Goal: Task Accomplishment & Management: Use online tool/utility

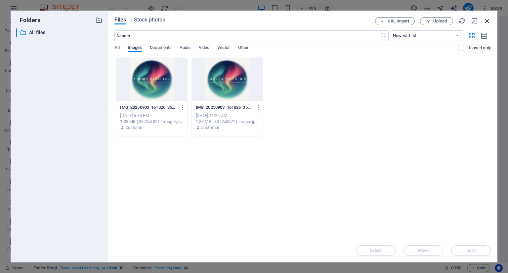
click at [490, 22] on div "Files Stock photos URL import Upload ​ Newest first Oldest first Name (A-Z) Nam…" at bounding box center [303, 137] width 390 height 252
click at [490, 22] on icon "button" at bounding box center [487, 20] width 7 height 7
select select "image"
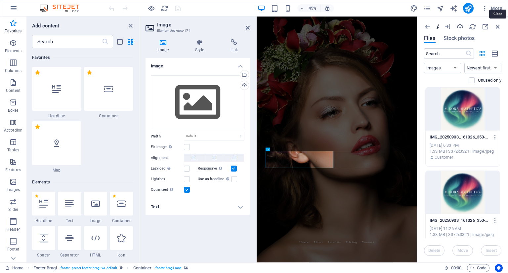
click at [498, 26] on icon "button" at bounding box center [497, 26] width 7 height 7
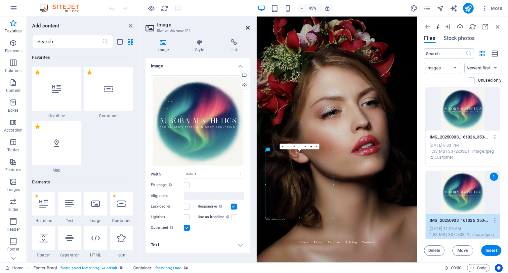
click at [247, 28] on icon at bounding box center [248, 27] width 4 height 5
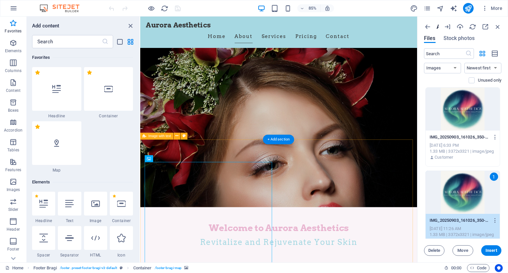
scroll to position [66, 0]
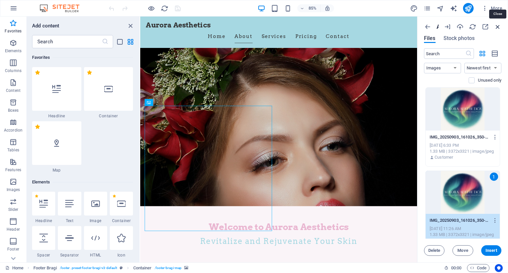
click at [495, 25] on icon "button" at bounding box center [497, 26] width 7 height 7
click at [498, 26] on icon "button" at bounding box center [497, 26] width 7 height 7
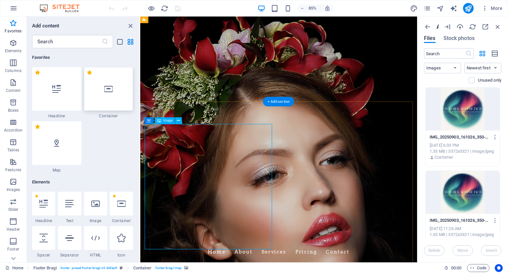
scroll to position [0, 0]
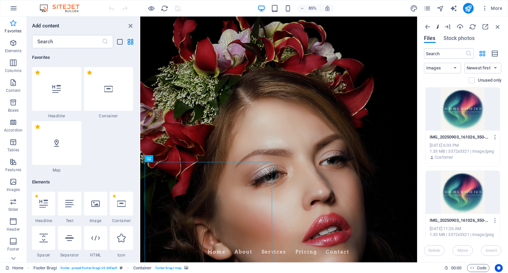
click at [12, 27] on span "Favorites" at bounding box center [13, 27] width 26 height 16
click at [131, 24] on icon "close panel" at bounding box center [131, 26] width 8 height 8
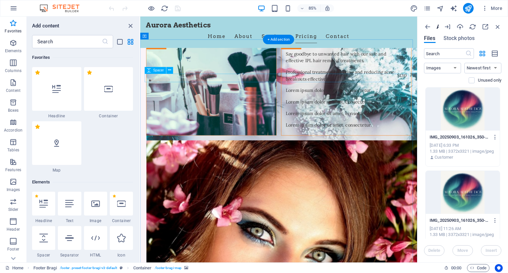
scroll to position [2679, 0]
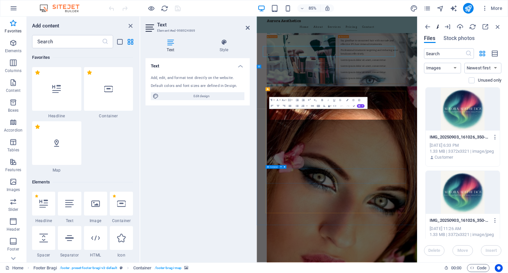
scroll to position [2796, 0]
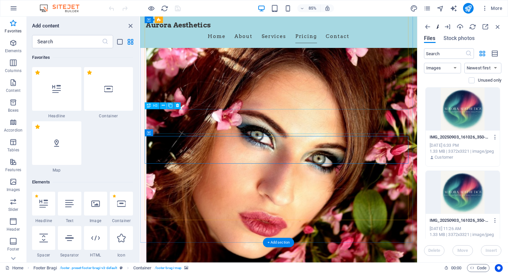
scroll to position [2801, 0]
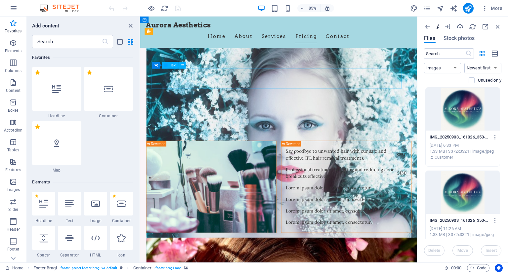
scroll to position [2940, 0]
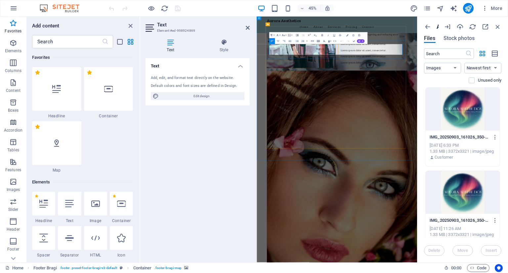
drag, startPoint x: 451, startPoint y: 89, endPoint x: 496, endPoint y: 90, distance: 45.3
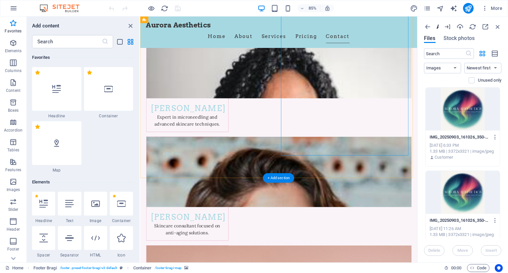
scroll to position [3297, 0]
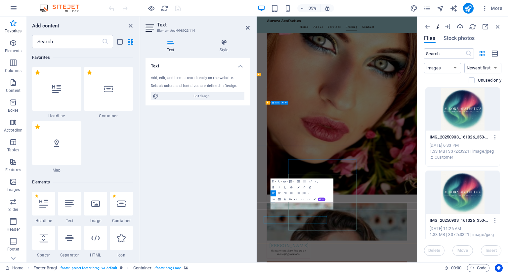
scroll to position [3211, 0]
click at [499, 25] on icon "button" at bounding box center [497, 26] width 7 height 7
click at [493, 28] on div at bounding box center [473, 26] width 58 height 7
click at [429, 26] on icon "button" at bounding box center [427, 26] width 7 height 7
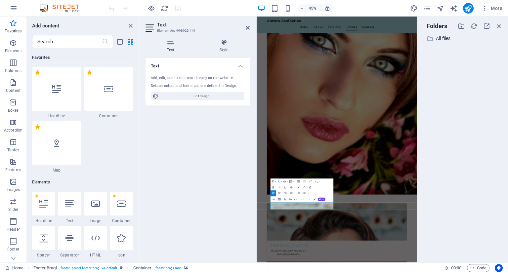
drag, startPoint x: 437, startPoint y: 22, endPoint x: 508, endPoint y: 27, distance: 71.3
click at [508, 27] on div "Folders ​ All files All files" at bounding box center [462, 140] width 91 height 246
drag, startPoint x: 418, startPoint y: 254, endPoint x: 491, endPoint y: 253, distance: 72.8
click at [491, 253] on aside "Folders ​ All files All files" at bounding box center [462, 140] width 91 height 246
click at [498, 25] on icon "button" at bounding box center [499, 25] width 7 height 7
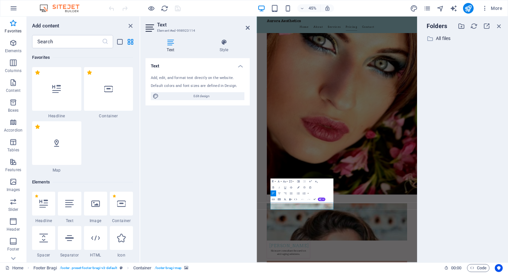
click at [206, 123] on div "Text Add, edit, and format text directly on the website. Default colors and fon…" at bounding box center [198, 157] width 104 height 199
click at [204, 156] on div "Text Add, edit, and format text directly on the website. Default colors and fon…" at bounding box center [198, 157] width 104 height 199
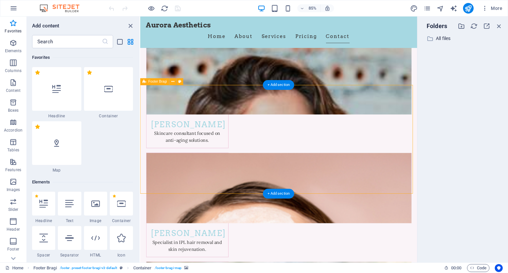
scroll to position [3383, 0]
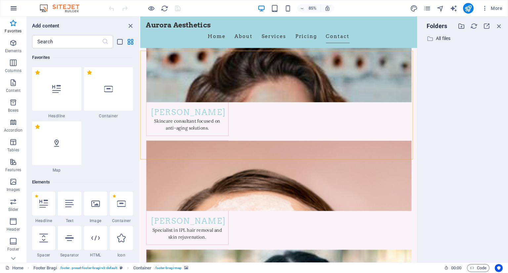
click at [14, 5] on icon "button" at bounding box center [14, 8] width 8 height 8
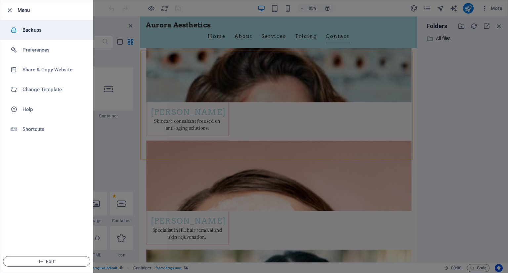
click at [51, 35] on li "Backups" at bounding box center [46, 30] width 93 height 20
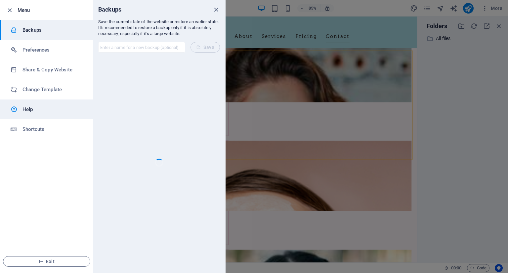
click at [27, 111] on h6 "Help" at bounding box center [52, 110] width 61 height 8
click at [230, 74] on div at bounding box center [254, 136] width 508 height 273
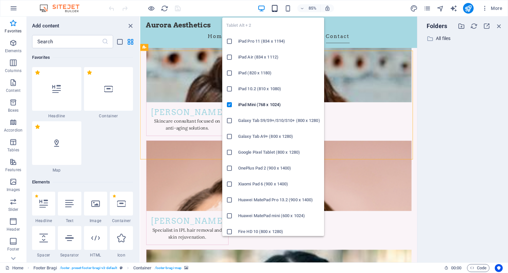
click at [277, 10] on icon "button" at bounding box center [275, 9] width 8 height 8
click at [277, 6] on icon "button" at bounding box center [275, 9] width 8 height 8
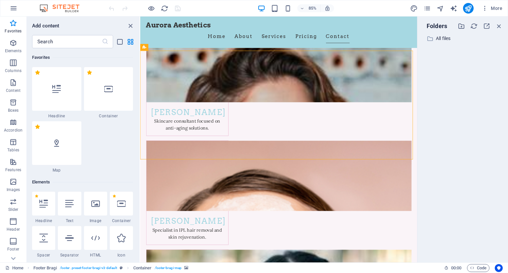
click at [55, 6] on img at bounding box center [63, 8] width 50 height 8
click at [68, 8] on img at bounding box center [63, 8] width 50 height 8
click at [12, 7] on icon "button" at bounding box center [14, 8] width 8 height 8
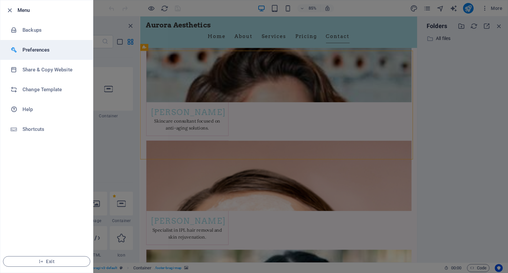
click at [53, 48] on h6 "Preferences" at bounding box center [52, 50] width 61 height 8
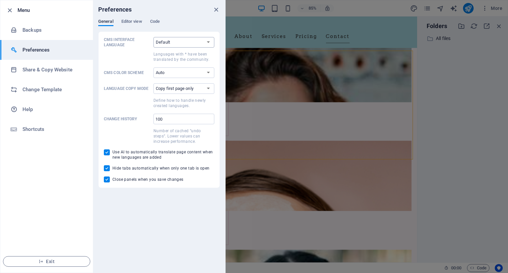
click at [200, 39] on select "Default Deutsch English Español Suomi* Français Magyar Italiano Nederlands Pols…" at bounding box center [183, 42] width 61 height 11
click at [153, 37] on select "Default Deutsch English Español Suomi* Français Magyar Italiano Nederlands Pols…" at bounding box center [183, 42] width 61 height 11
click at [183, 41] on select "Default Deutsch English Español Suomi* Français Magyar Italiano Nederlands Pols…" at bounding box center [183, 42] width 61 height 11
select select "ru"
click at [153, 37] on select "Default Deutsch English Español Suomi* Français Magyar Italiano Nederlands Pols…" at bounding box center [183, 42] width 61 height 11
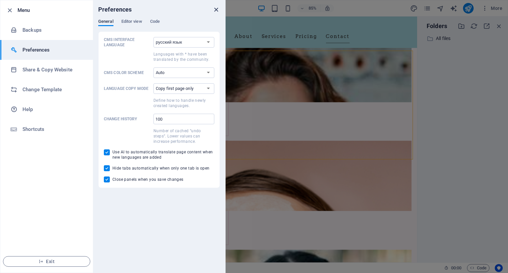
click at [217, 10] on icon "close" at bounding box center [216, 10] width 8 height 8
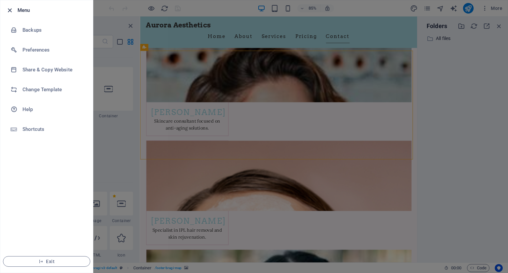
click at [13, 8] on icon "button" at bounding box center [10, 11] width 8 height 8
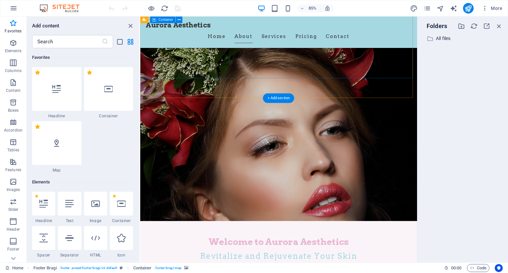
scroll to position [0, 0]
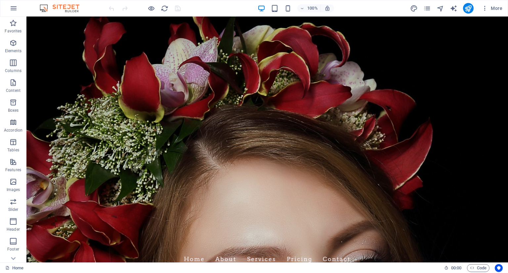
drag, startPoint x: 507, startPoint y: 245, endPoint x: 534, endPoint y: 33, distance: 214.4
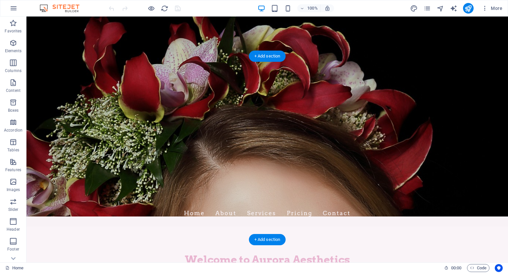
scroll to position [99, 0]
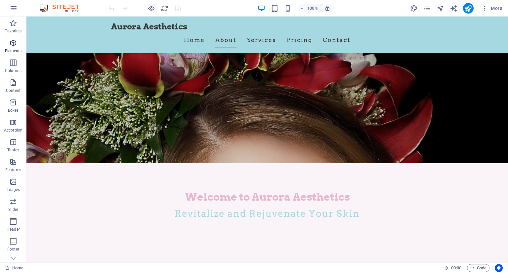
click at [13, 47] on span "Elements" at bounding box center [13, 47] width 26 height 16
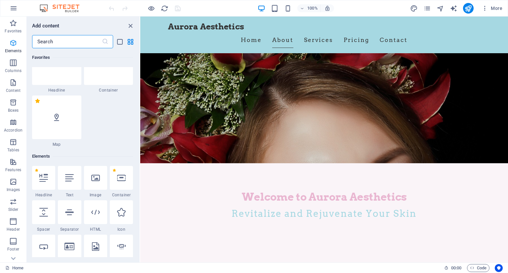
scroll to position [124, 0]
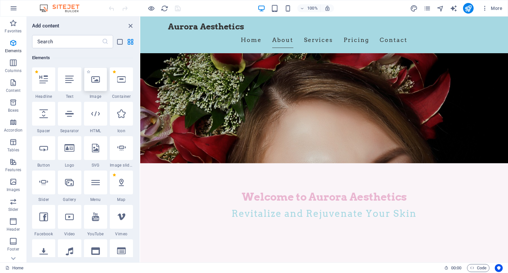
click at [96, 78] on icon at bounding box center [95, 79] width 9 height 9
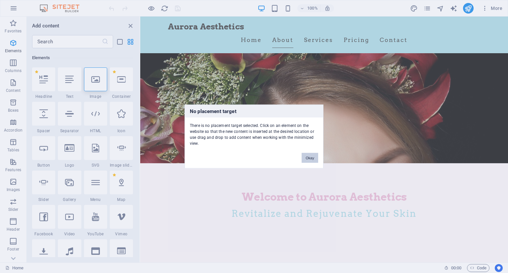
click at [312, 157] on button "Okay" at bounding box center [310, 158] width 17 height 10
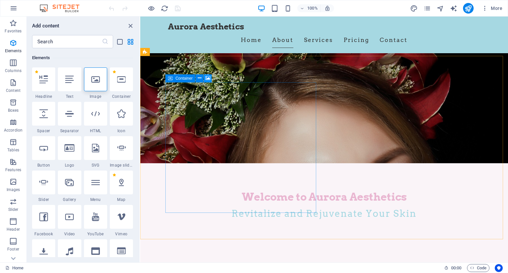
click at [209, 77] on icon at bounding box center [207, 78] width 5 height 7
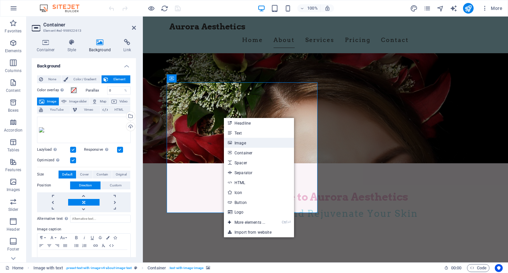
click at [246, 141] on link "Image" at bounding box center [259, 143] width 70 height 10
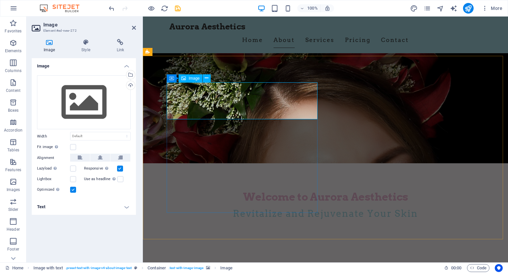
click at [183, 74] on icon at bounding box center [183, 78] width 5 height 8
click at [206, 81] on icon at bounding box center [207, 78] width 4 height 7
click at [250, 55] on figure at bounding box center [325, 40] width 365 height 246
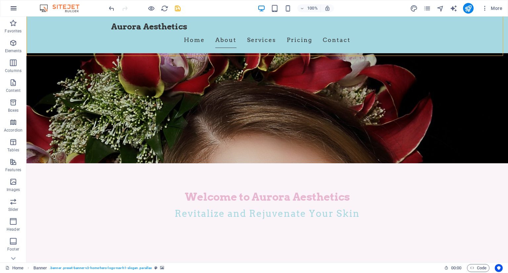
click at [13, 8] on icon "button" at bounding box center [14, 8] width 8 height 8
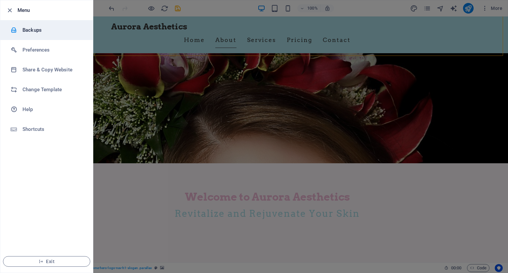
click at [53, 33] on h6 "Backups" at bounding box center [52, 30] width 61 height 8
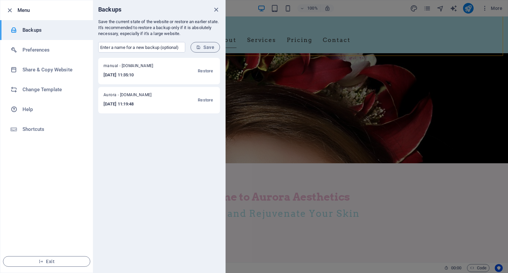
click at [262, 76] on div at bounding box center [254, 136] width 508 height 273
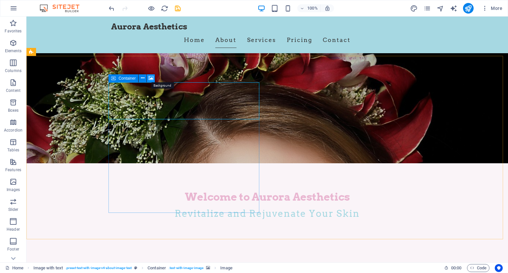
click at [152, 79] on icon at bounding box center [151, 78] width 5 height 7
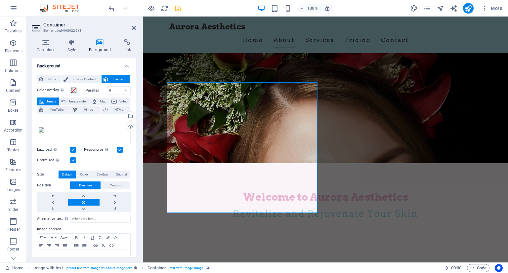
click at [128, 126] on div "Upload" at bounding box center [130, 127] width 10 height 10
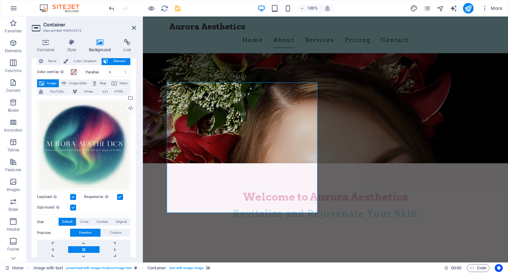
scroll to position [0, 0]
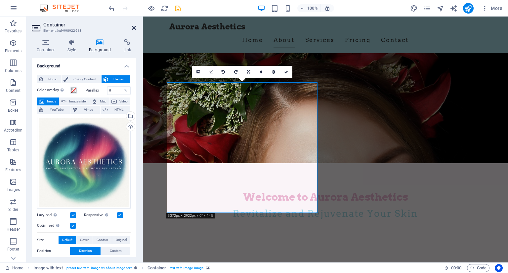
drag, startPoint x: 133, startPoint y: 27, endPoint x: 106, endPoint y: 11, distance: 31.3
click at [133, 27] on icon at bounding box center [134, 27] width 4 height 5
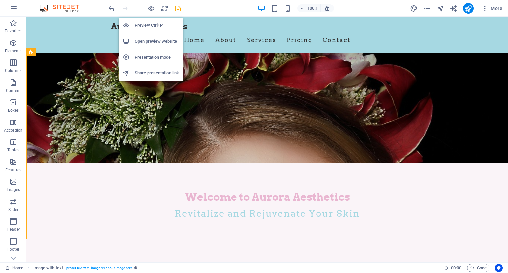
click at [149, 25] on h6 "Preview Ctrl+P" at bounding box center [157, 26] width 44 height 8
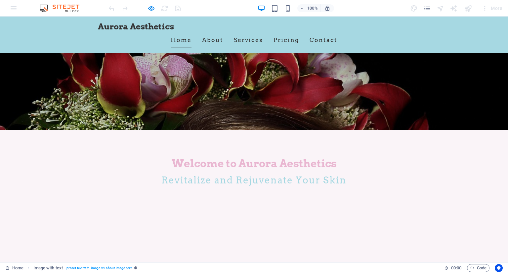
scroll to position [33, 0]
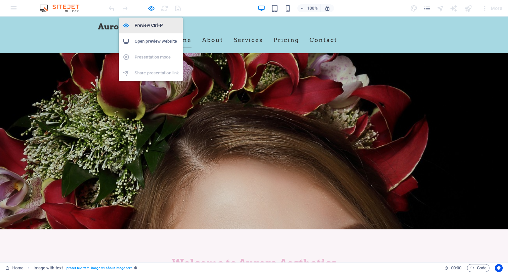
click at [148, 26] on h6 "Preview Ctrl+P" at bounding box center [157, 26] width 44 height 8
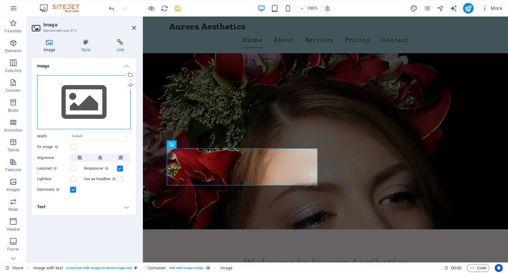
drag, startPoint x: 86, startPoint y: 106, endPoint x: 78, endPoint y: 106, distance: 7.6
click at [78, 106] on div "Drag files here, click to choose files or select files from Files or our free s…" at bounding box center [84, 102] width 94 height 54
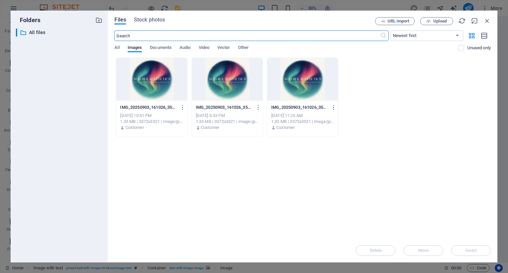
click at [306, 77] on div at bounding box center [302, 79] width 71 height 43
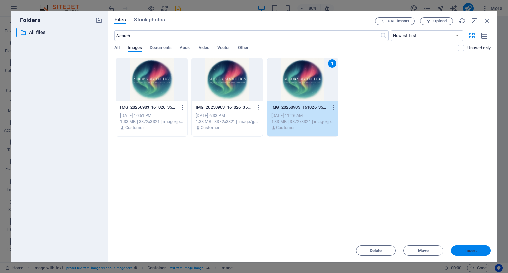
click at [485, 251] on span "Insert" at bounding box center [471, 251] width 34 height 4
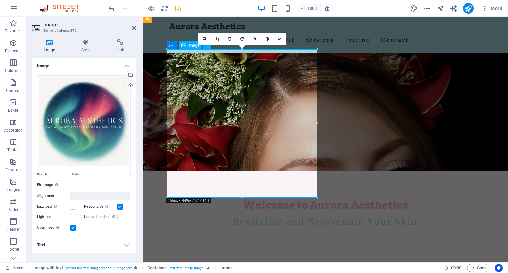
scroll to position [132, 0]
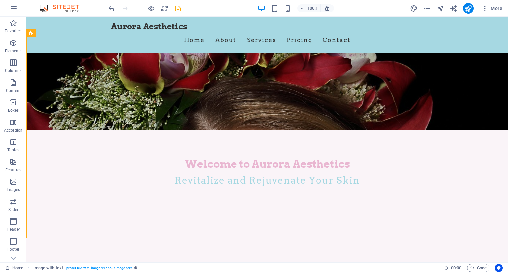
scroll to position [99, 0]
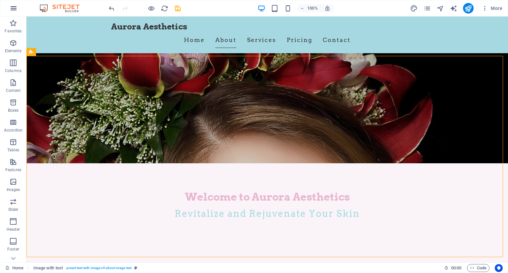
click at [13, 10] on icon "button" at bounding box center [14, 8] width 8 height 8
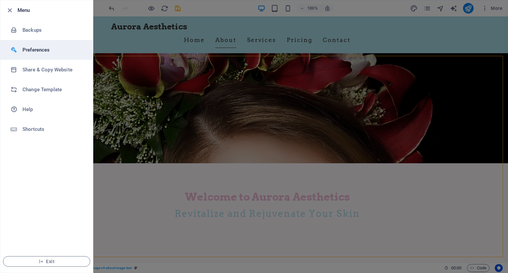
click at [44, 46] on h6 "Preferences" at bounding box center [52, 50] width 61 height 8
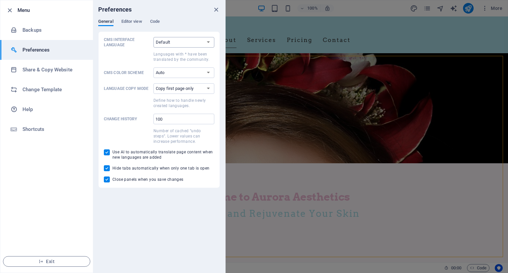
click at [179, 43] on select "Default Deutsch English Español Suomi* Français Magyar Italiano Nederlands Pols…" at bounding box center [183, 42] width 61 height 11
select select "ru"
click at [153, 37] on select "Default Deutsch English Español Suomi* Français Magyar Italiano Nederlands Pols…" at bounding box center [183, 42] width 61 height 11
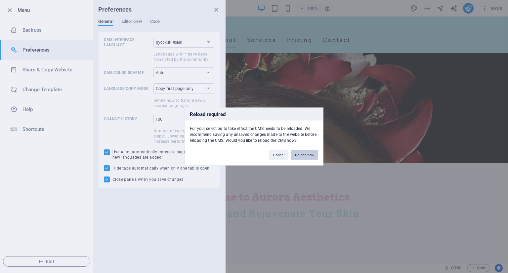
click at [306, 153] on button "Reload now" at bounding box center [304, 155] width 27 height 10
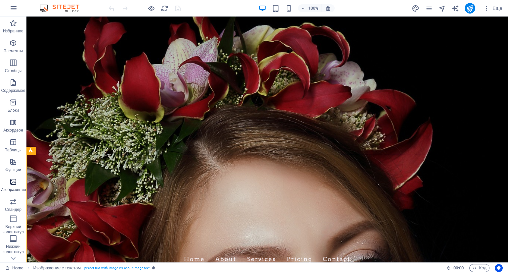
click at [13, 186] on span "Изображения" at bounding box center [13, 186] width 26 height 16
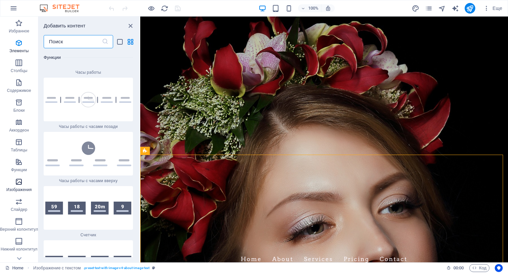
scroll to position [6373, 0]
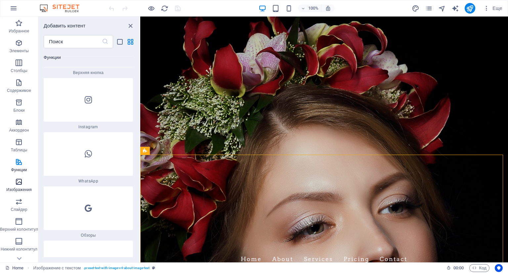
click at [14, 186] on span "Изображения" at bounding box center [19, 186] width 38 height 16
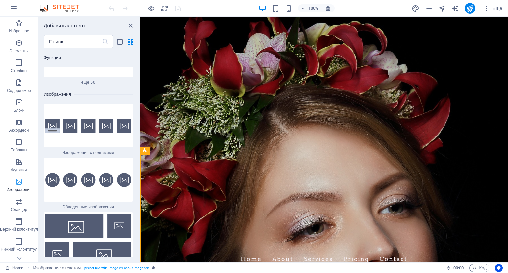
scroll to position [6595, 0]
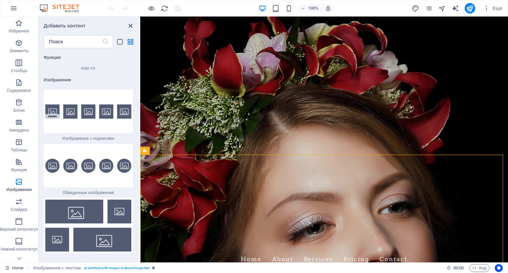
click at [131, 24] on icon "close panel" at bounding box center [131, 26] width 8 height 8
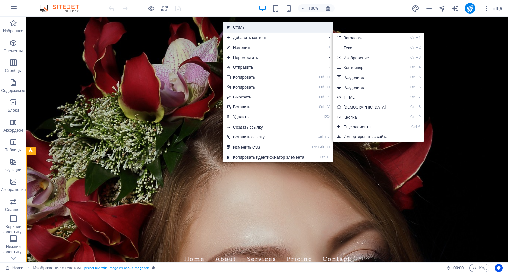
click at [280, 24] on link "Стиль" at bounding box center [278, 27] width 110 height 10
select select "rem"
select select "px"
select select "preset-text-with-image-v4-about-image-text"
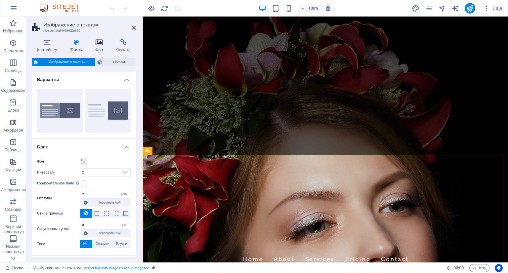
click at [100, 43] on icon at bounding box center [99, 42] width 18 height 7
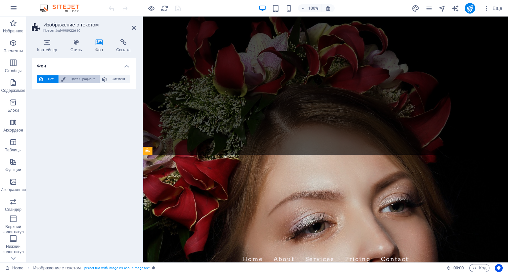
click at [76, 78] on span "Цвет / Градиент" at bounding box center [82, 79] width 30 height 8
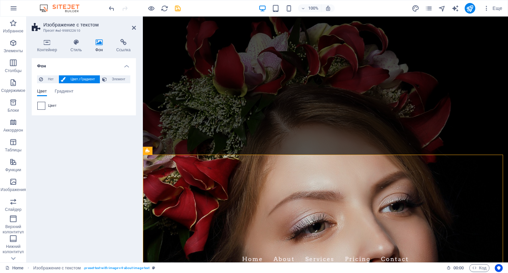
click at [43, 105] on span at bounding box center [41, 105] width 7 height 7
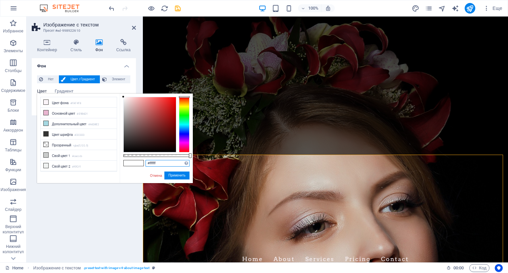
drag, startPoint x: 161, startPoint y: 162, endPoint x: 123, endPoint y: 163, distance: 38.4
click at [123, 163] on div "#ffffff Поддерживаемые форматы #0852ed rgb(8, 82, 237) rgba(8, 82, 237, 90%) hs…" at bounding box center [156, 187] width 73 height 186
paste input "F7F6F2"
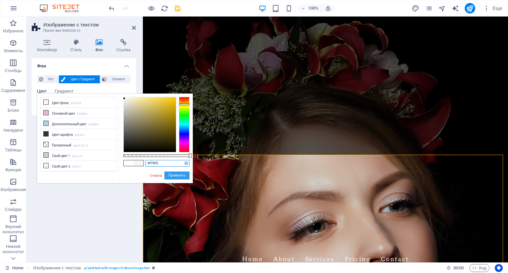
type input "#f7f6f2"
click at [174, 174] on button "Применить" at bounding box center [176, 176] width 25 height 8
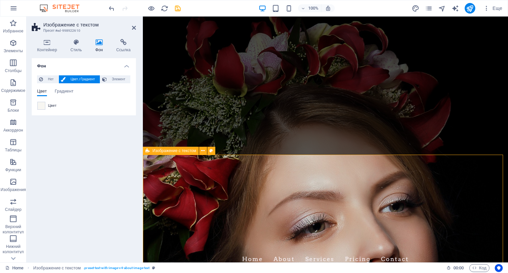
click at [133, 28] on icon at bounding box center [134, 27] width 4 height 5
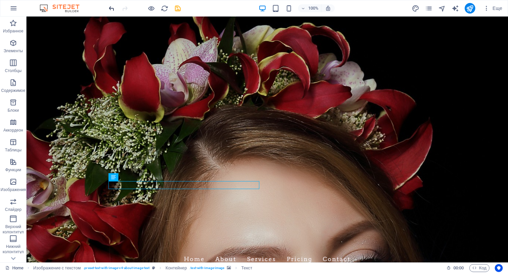
click at [110, 8] on icon "undo" at bounding box center [112, 9] width 8 height 8
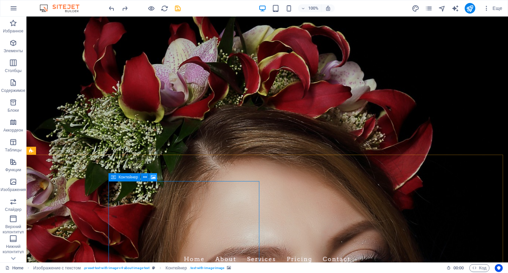
click at [154, 176] on icon at bounding box center [153, 177] width 5 height 7
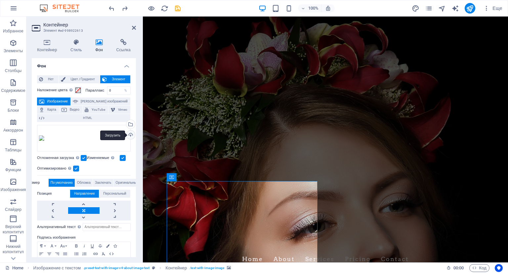
click at [128, 134] on div "Загрузить" at bounding box center [130, 136] width 10 height 10
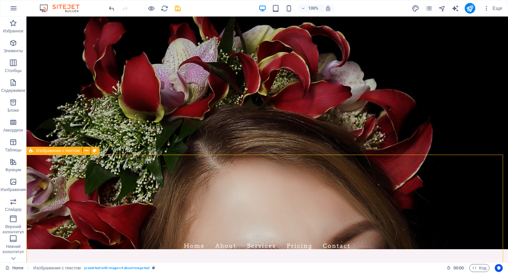
scroll to position [99, 0]
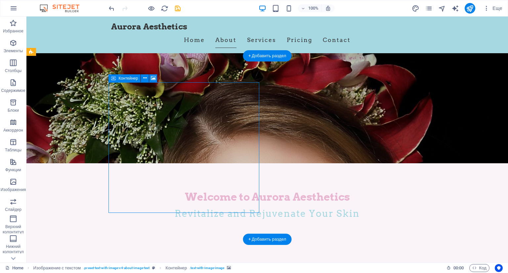
drag, startPoint x: 164, startPoint y: 126, endPoint x: 168, endPoint y: 108, distance: 18.9
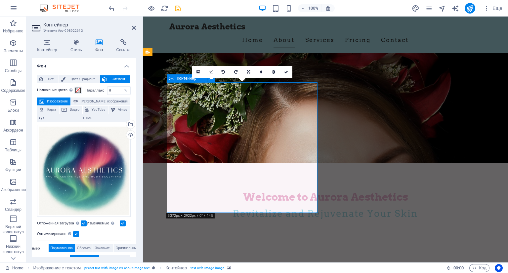
click at [134, 26] on icon at bounding box center [134, 27] width 4 height 5
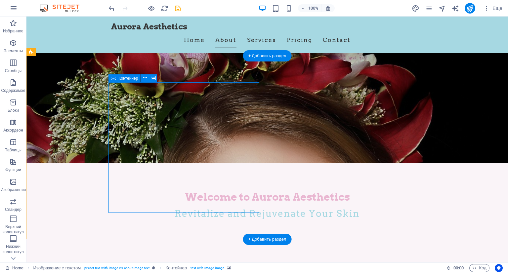
drag, startPoint x: 154, startPoint y: 75, endPoint x: 11, endPoint y: 59, distance: 144.1
click at [153, 76] on icon at bounding box center [153, 78] width 5 height 7
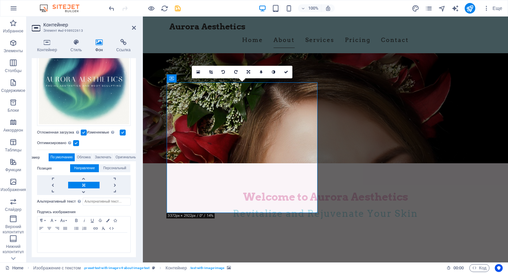
scroll to position [0, 0]
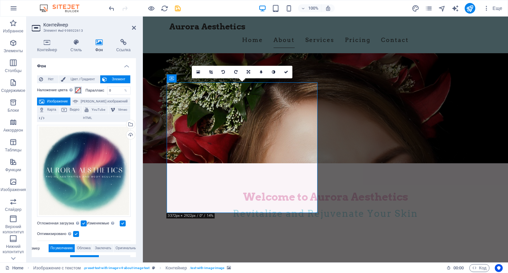
click at [79, 90] on span at bounding box center [77, 90] width 5 height 5
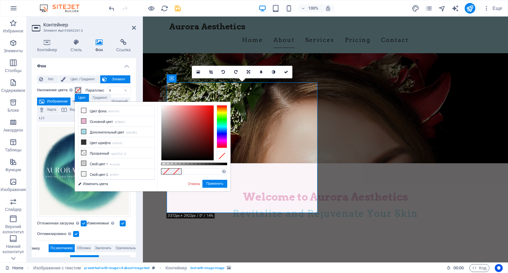
click at [79, 90] on span at bounding box center [77, 90] width 5 height 5
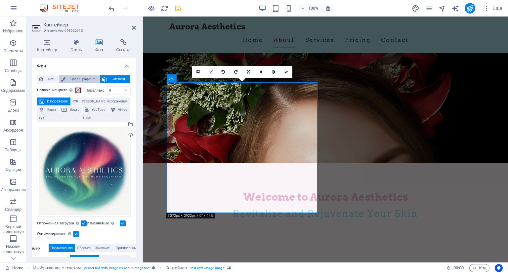
click at [73, 78] on span "Цвет / Градиент" at bounding box center [82, 79] width 30 height 8
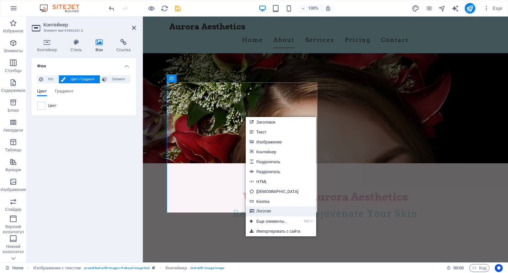
click at [270, 209] on link "Логотип" at bounding box center [281, 211] width 70 height 10
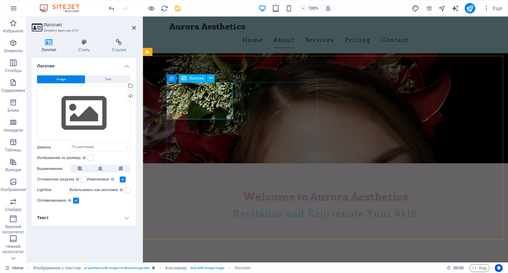
click at [131, 96] on div "Загрузить" at bounding box center [130, 97] width 10 height 10
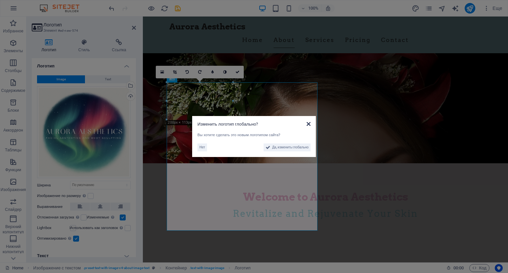
click at [308, 123] on icon at bounding box center [309, 123] width 4 height 5
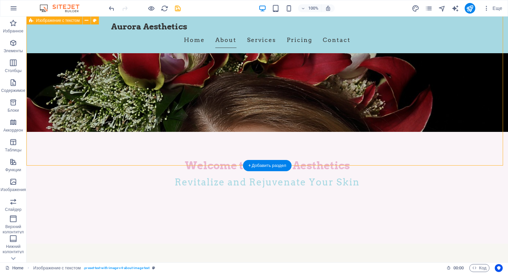
scroll to position [99, 0]
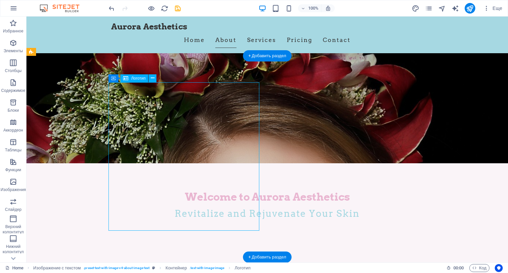
drag, startPoint x: 208, startPoint y: 156, endPoint x: 218, endPoint y: 157, distance: 9.9
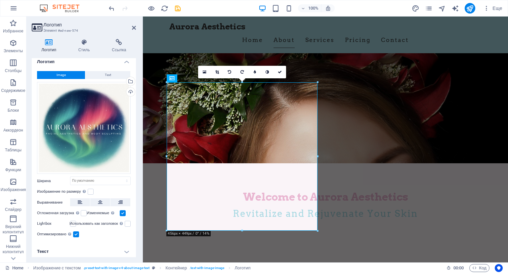
scroll to position [5, 0]
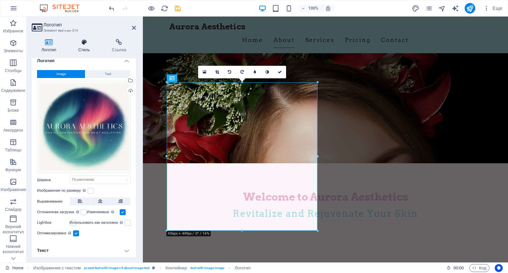
click at [82, 45] on icon at bounding box center [83, 42] width 31 height 7
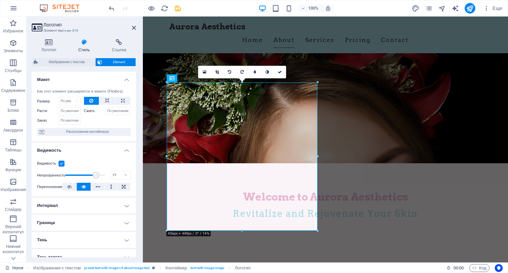
type input "78"
drag, startPoint x: 102, startPoint y: 174, endPoint x: 96, endPoint y: 172, distance: 6.8
click at [96, 172] on span at bounding box center [96, 175] width 7 height 7
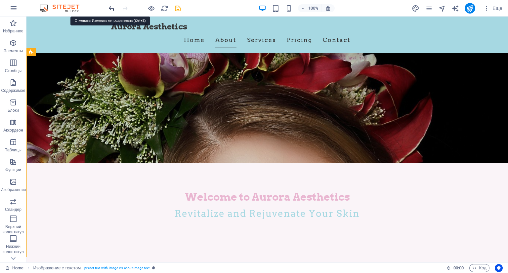
click at [111, 7] on icon "undo" at bounding box center [112, 9] width 8 height 8
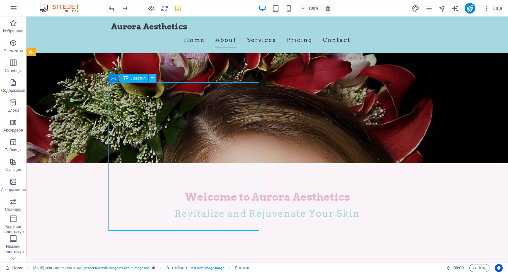
click at [155, 77] on button at bounding box center [153, 78] width 8 height 8
click at [131, 79] on span "Логотип" at bounding box center [138, 78] width 15 height 4
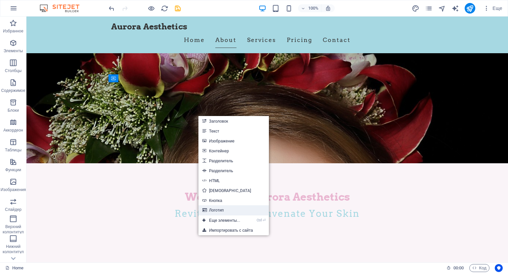
click at [231, 214] on link "Логотип" at bounding box center [233, 210] width 70 height 10
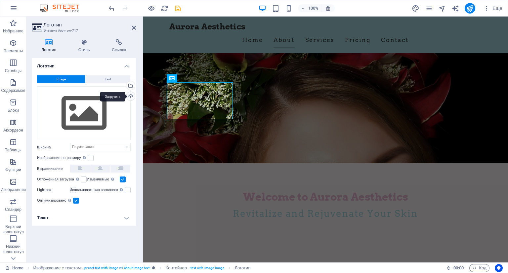
click at [128, 93] on div "Загрузить" at bounding box center [130, 97] width 10 height 10
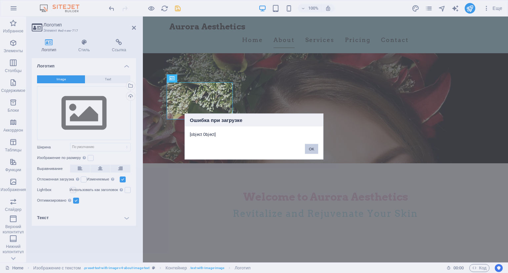
click at [315, 150] on button "OK" at bounding box center [311, 149] width 13 height 10
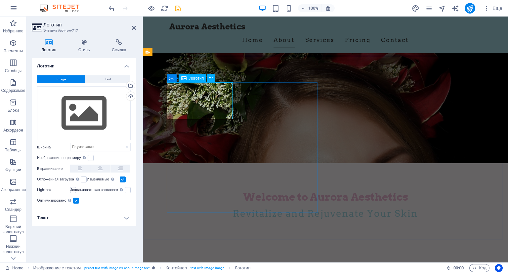
click at [195, 81] on div "Логотип" at bounding box center [193, 78] width 28 height 8
click at [132, 95] on div "Загрузить" at bounding box center [130, 97] width 10 height 10
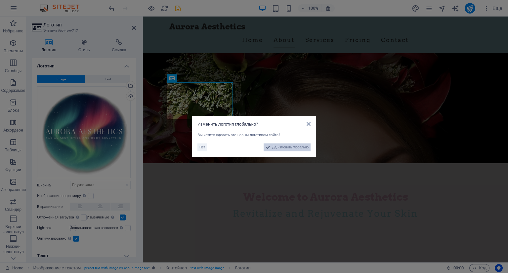
click at [281, 146] on span "Да, изменить глобально" at bounding box center [290, 148] width 36 height 8
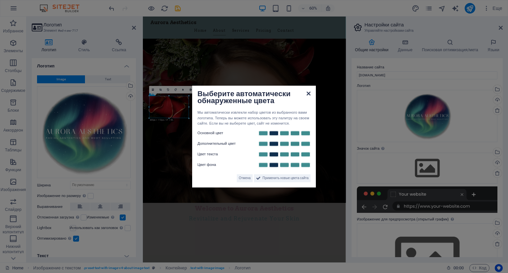
click at [310, 92] on icon at bounding box center [309, 93] width 4 height 5
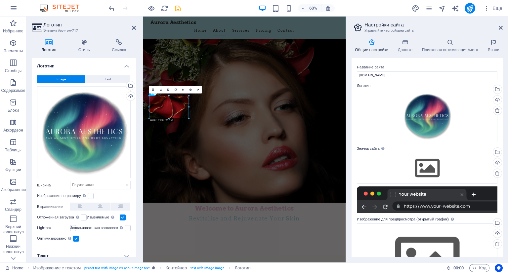
click at [506, 27] on aside "Настройки сайта Управляйте настройками сайта Общие настройки Данные Поисковая о…" at bounding box center [427, 140] width 162 height 246
click at [504, 27] on aside "Настройки сайта Управляйте настройками сайта Общие настройки Данные Поисковая о…" at bounding box center [427, 140] width 162 height 246
click at [500, 25] on icon at bounding box center [501, 27] width 4 height 5
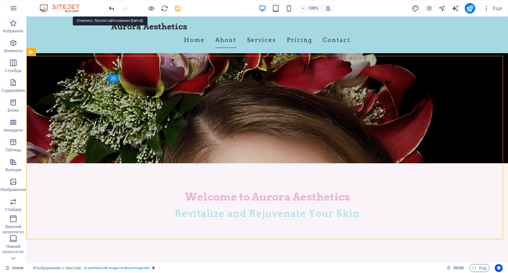
click at [112, 7] on icon "undo" at bounding box center [112, 9] width 8 height 8
click at [113, 12] on icon "undo" at bounding box center [112, 9] width 8 height 8
